Goal: Task Accomplishment & Management: Manage account settings

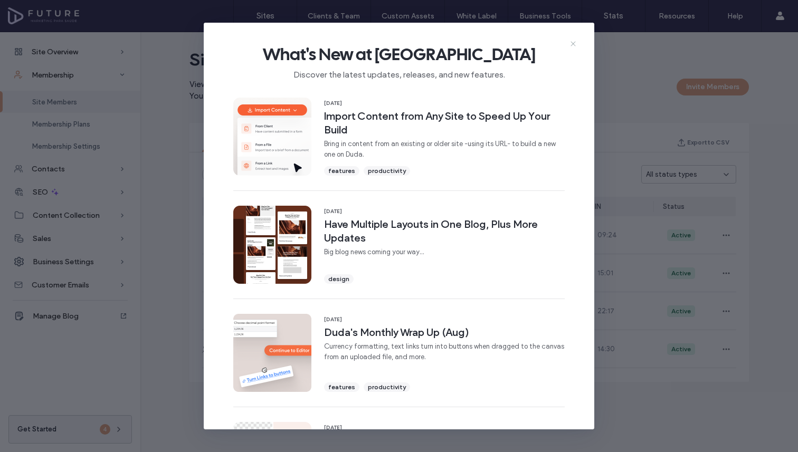
click at [575, 44] on icon at bounding box center [573, 44] width 8 height 8
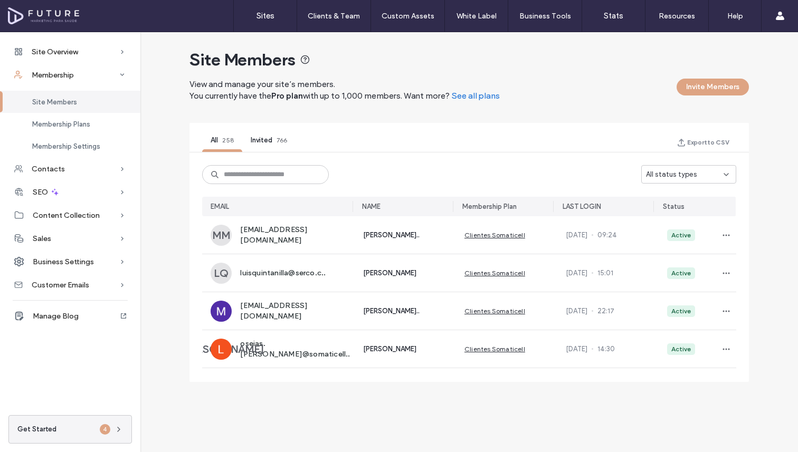
click at [700, 178] on div "All status types" at bounding box center [685, 174] width 78 height 11
click at [683, 227] on div "Pending" at bounding box center [689, 230] width 94 height 18
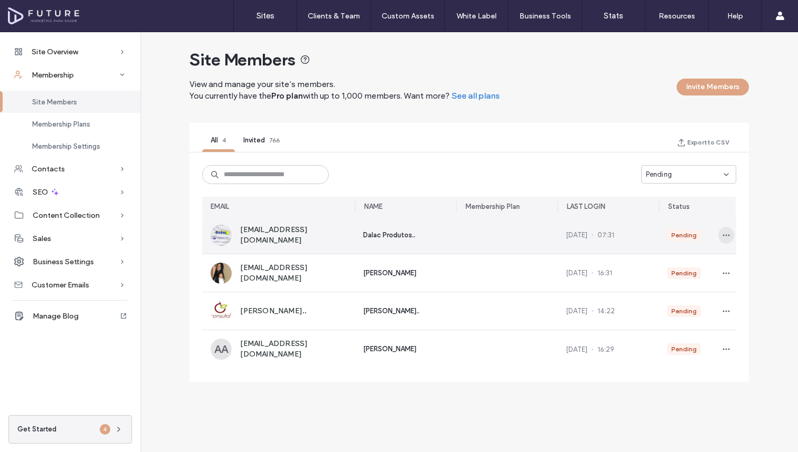
click at [720, 231] on span "button" at bounding box center [726, 235] width 16 height 17
click at [703, 259] on span "Approve Member" at bounding box center [684, 260] width 62 height 11
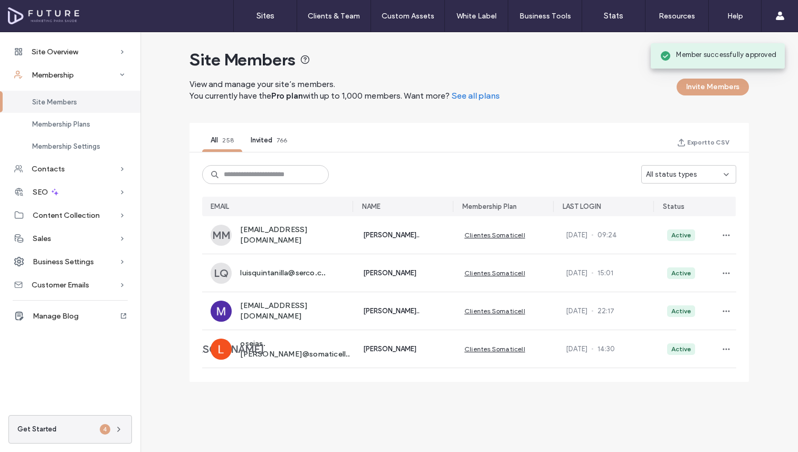
click at [701, 171] on div "All status types" at bounding box center [685, 174] width 78 height 11
click at [699, 226] on div "Pending" at bounding box center [689, 230] width 94 height 18
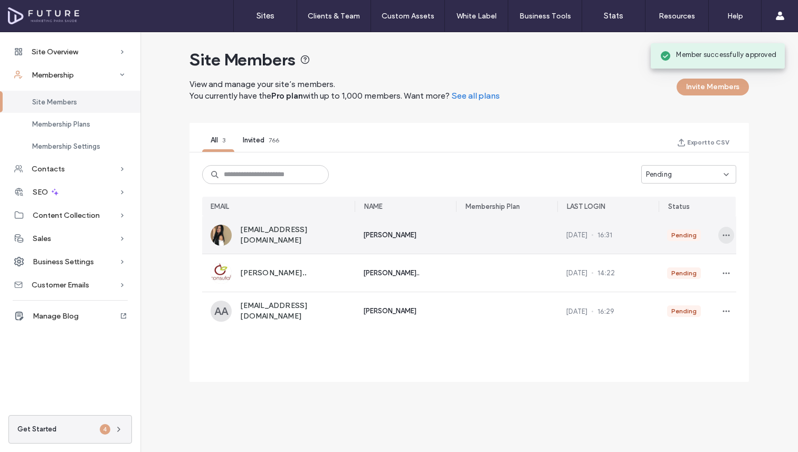
click at [724, 237] on icon "button" at bounding box center [726, 235] width 8 height 8
click at [706, 263] on span "Approve Member" at bounding box center [684, 260] width 62 height 11
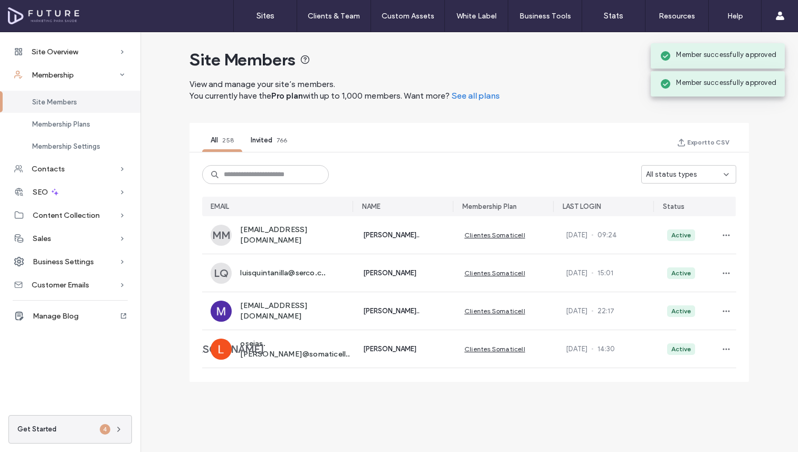
click at [714, 179] on div "All status types" at bounding box center [685, 174] width 78 height 11
click at [703, 229] on div "Pending" at bounding box center [689, 230] width 94 height 18
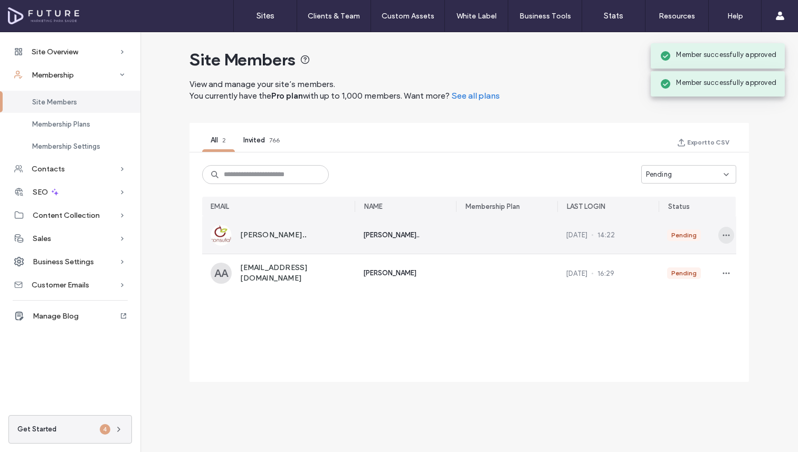
click at [724, 239] on span "button" at bounding box center [726, 235] width 16 height 17
click at [698, 260] on span "Approve Member" at bounding box center [684, 260] width 62 height 11
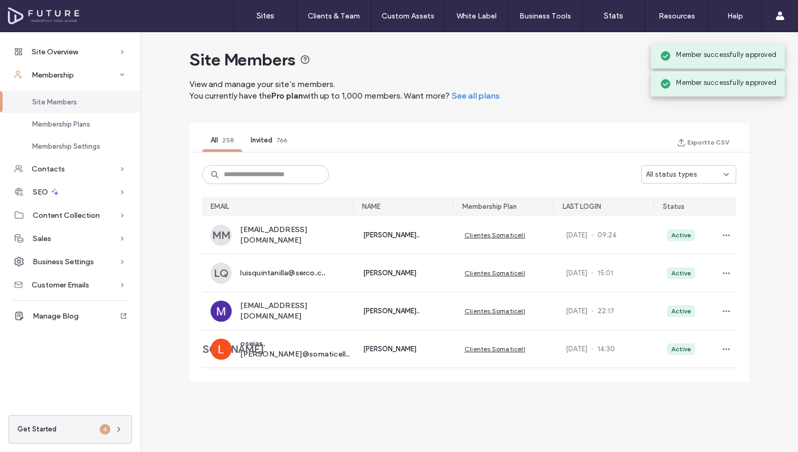
click at [704, 172] on div "All status types" at bounding box center [685, 174] width 78 height 11
click at [700, 232] on div "Pending" at bounding box center [689, 230] width 94 height 18
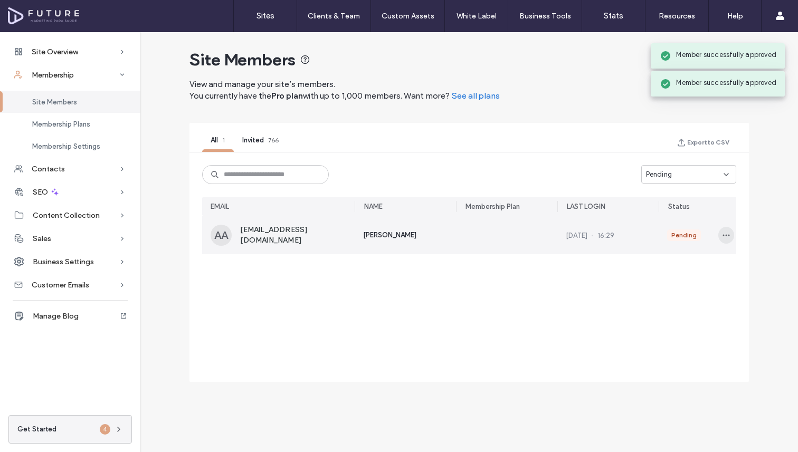
click at [721, 235] on span "button" at bounding box center [726, 235] width 16 height 17
click at [694, 261] on span "Approve Member" at bounding box center [684, 260] width 62 height 11
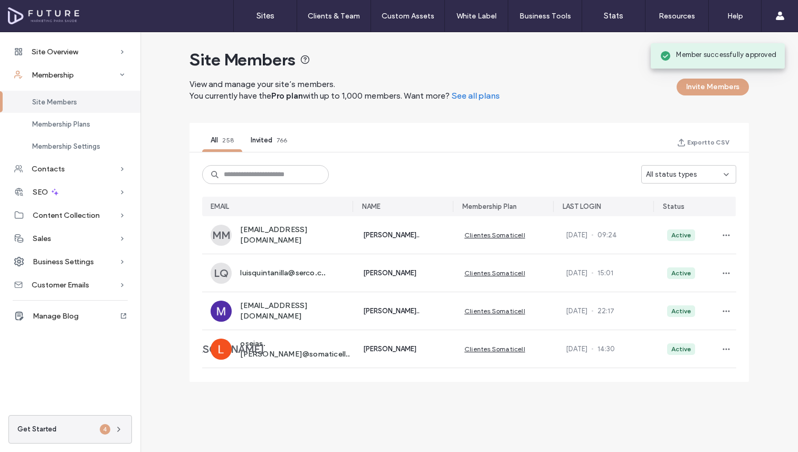
click at [655, 173] on span "All status types" at bounding box center [671, 174] width 51 height 11
click at [607, 159] on div "All status types EMAIL NAME Membership Plan LAST LOGIN Status MM [EMAIL_ADDRESS…" at bounding box center [468, 271] width 559 height 237
click at [61, 121] on span "Membership Plans" at bounding box center [61, 124] width 58 height 8
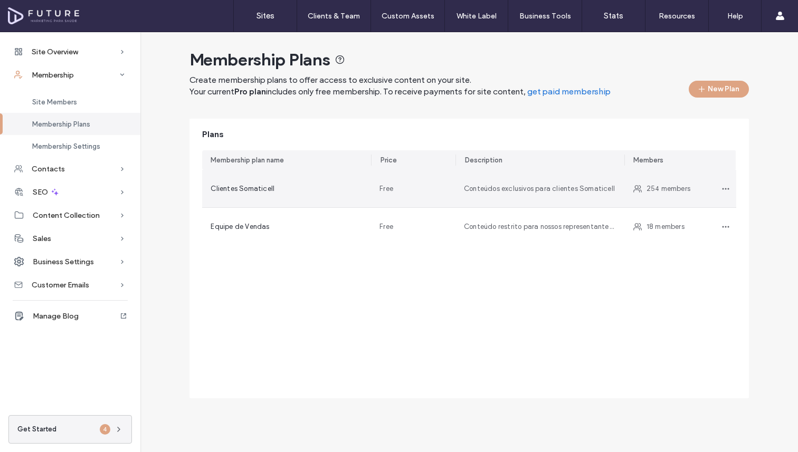
click at [241, 188] on span "Clientes Somaticell" at bounding box center [244, 189] width 66 height 11
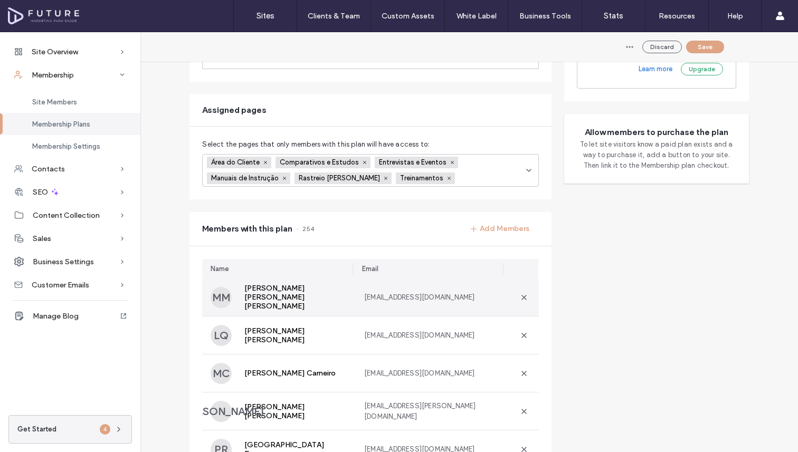
scroll to position [206, 0]
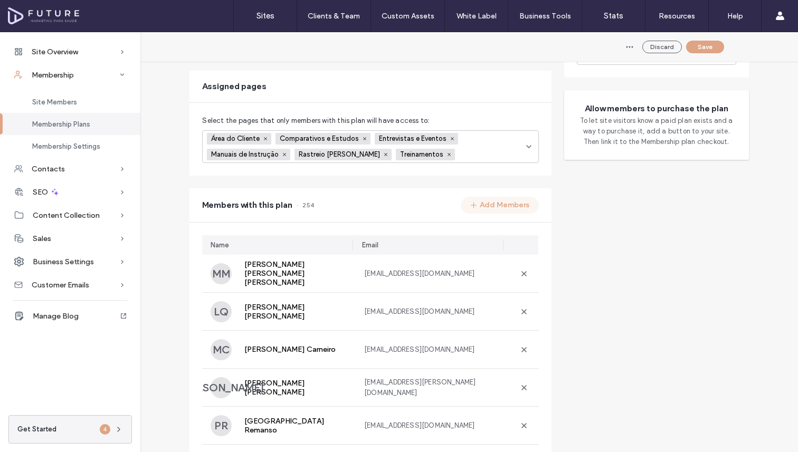
click at [527, 206] on button "Add Members" at bounding box center [500, 205] width 78 height 17
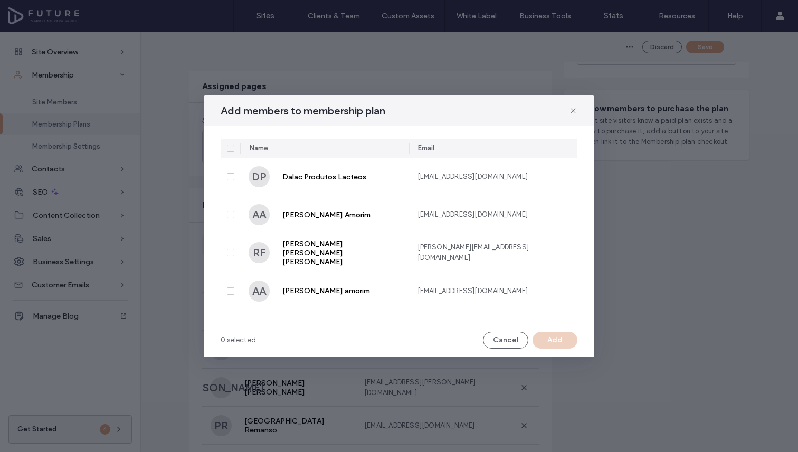
click at [228, 150] on span at bounding box center [230, 148] width 7 height 7
click at [552, 341] on button "Add" at bounding box center [554, 340] width 45 height 17
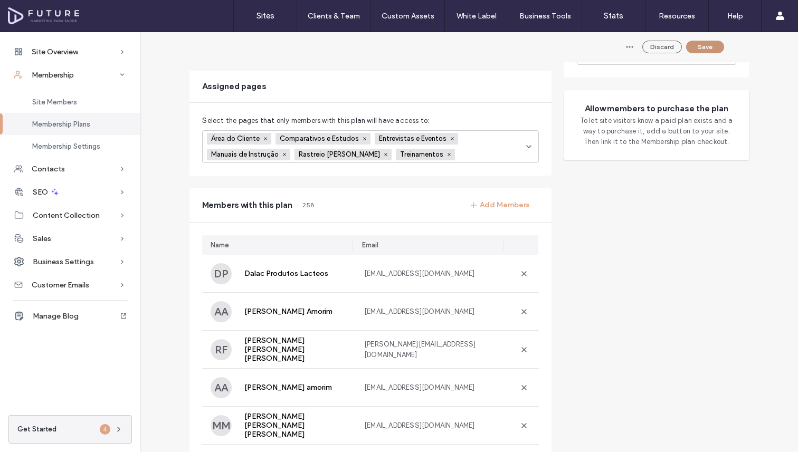
click at [703, 51] on button "Save" at bounding box center [705, 47] width 38 height 13
